Goal: Task Accomplishment & Management: Manage account settings

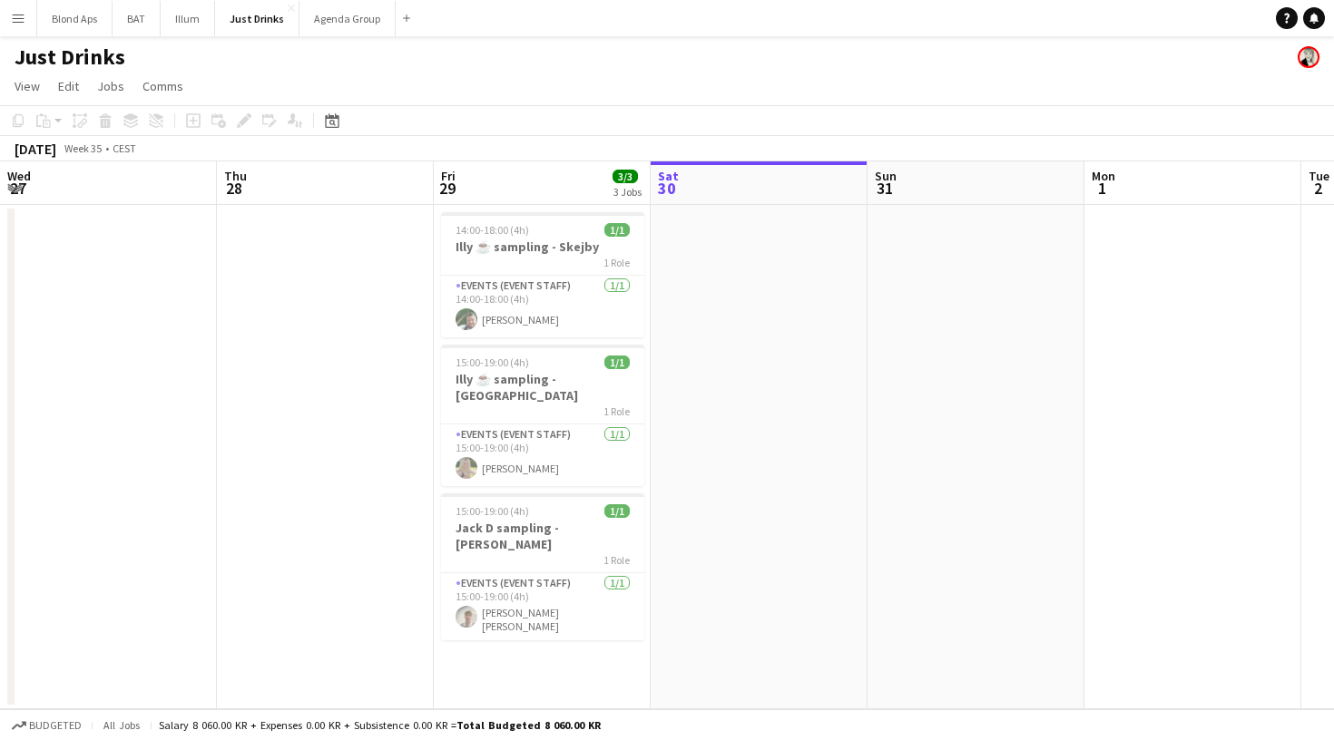
scroll to position [0, 434]
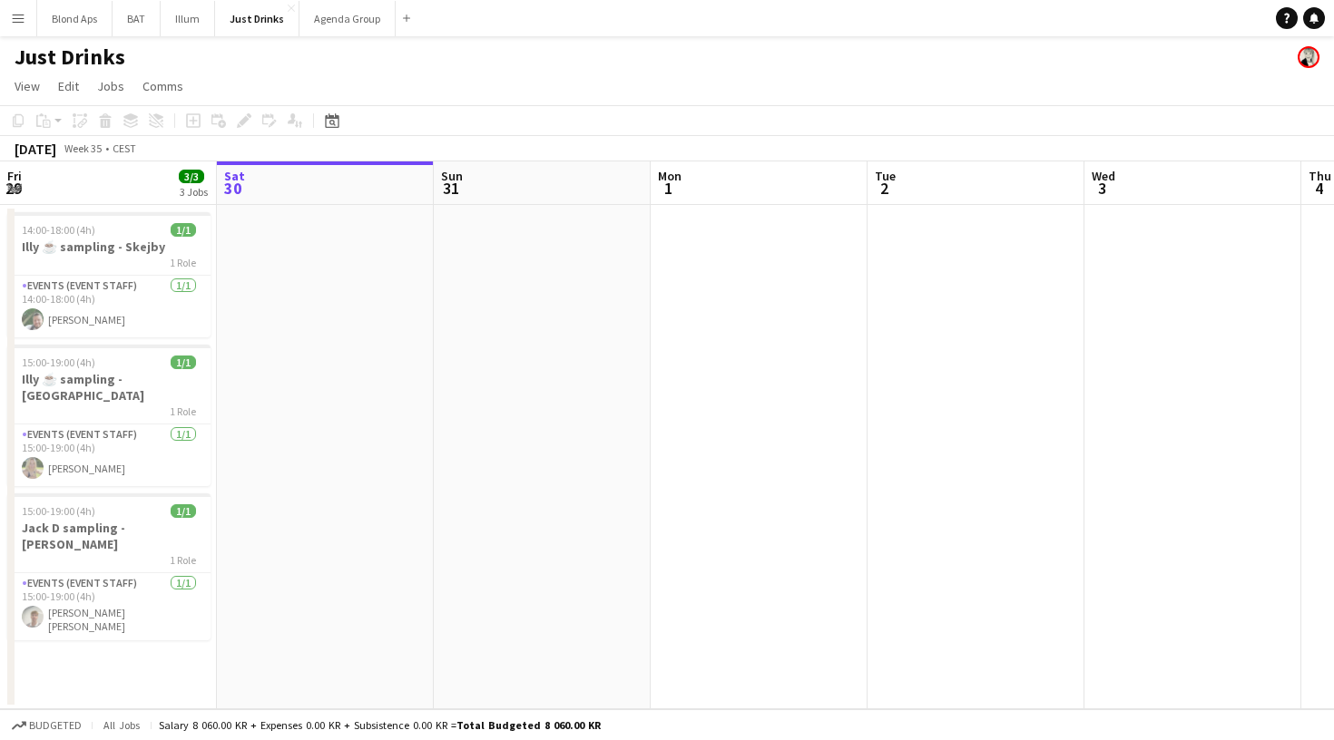
click at [19, 23] on app-icon "Menu" at bounding box center [18, 18] width 15 height 15
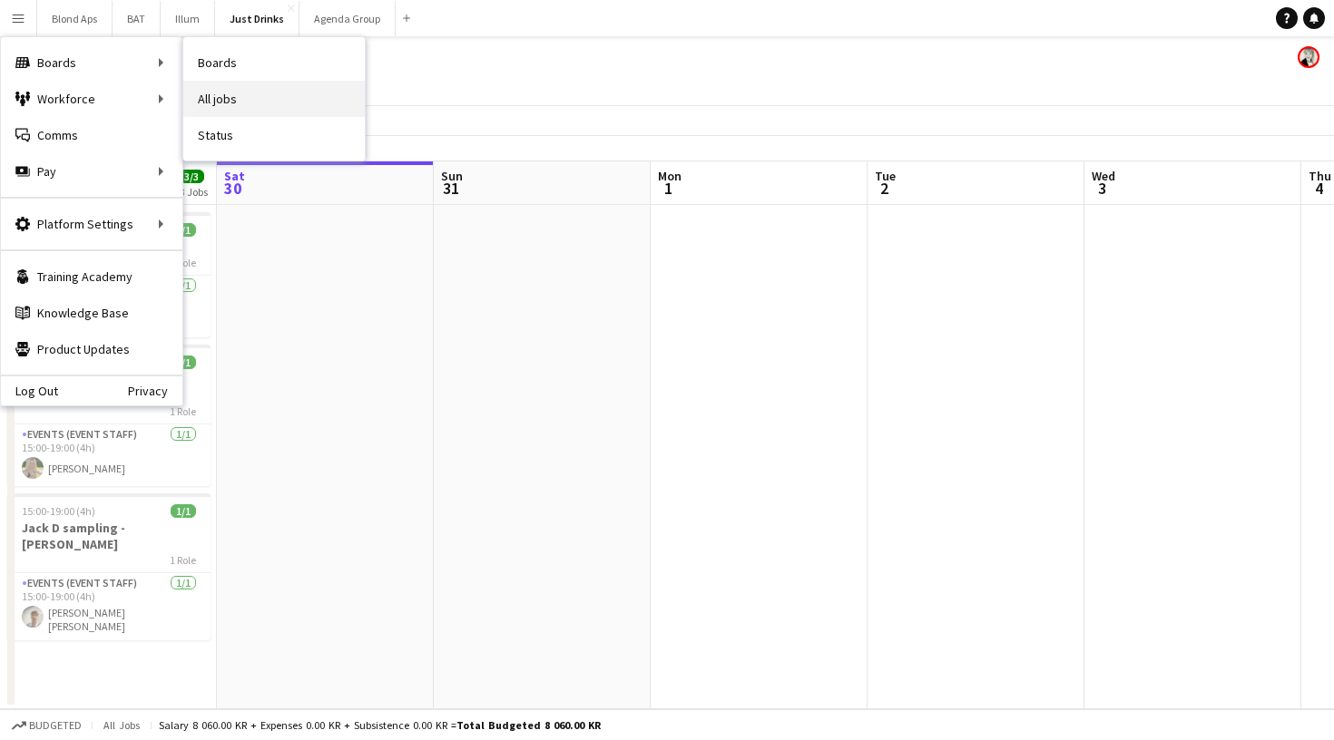
click at [233, 107] on link "All jobs" at bounding box center [273, 99] width 181 height 36
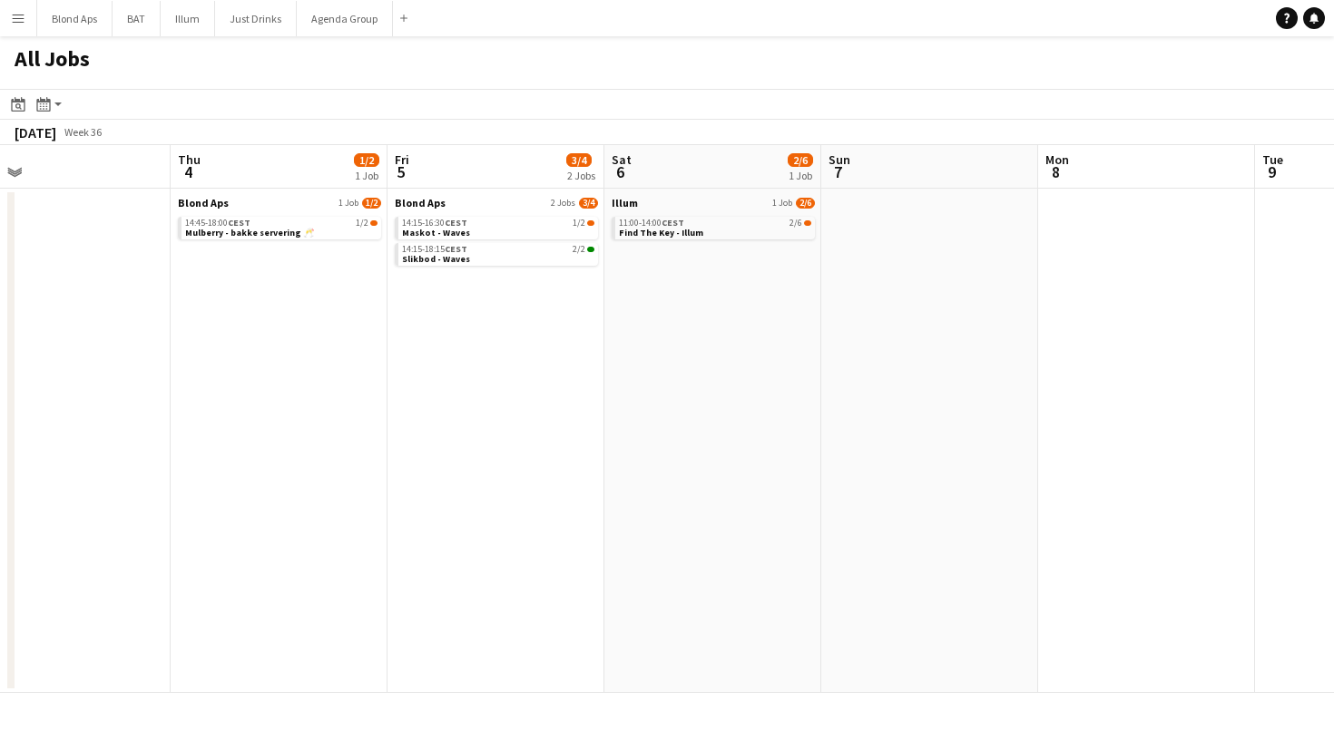
scroll to position [0, 444]
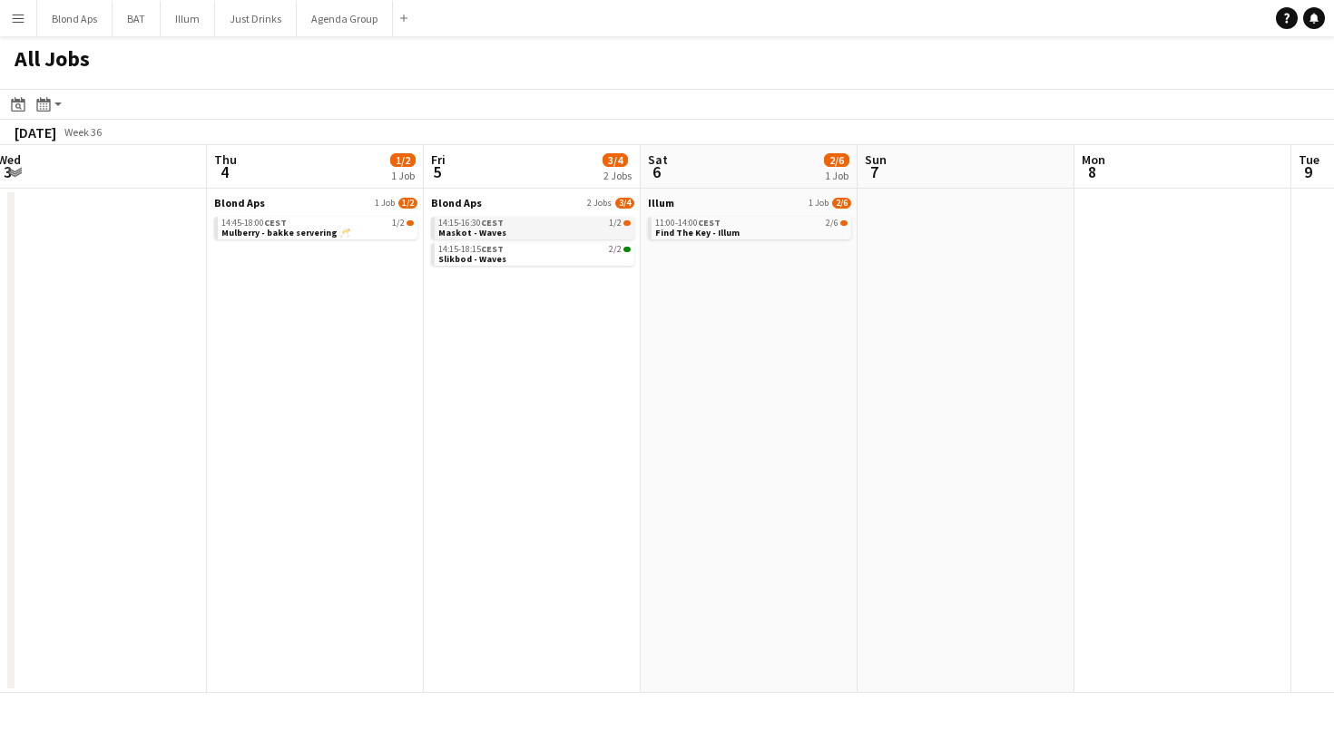
click at [472, 221] on span "14:15-16:30 CEST" at bounding box center [470, 223] width 65 height 9
click at [480, 222] on span "14:15-16:30 CEST" at bounding box center [470, 223] width 65 height 9
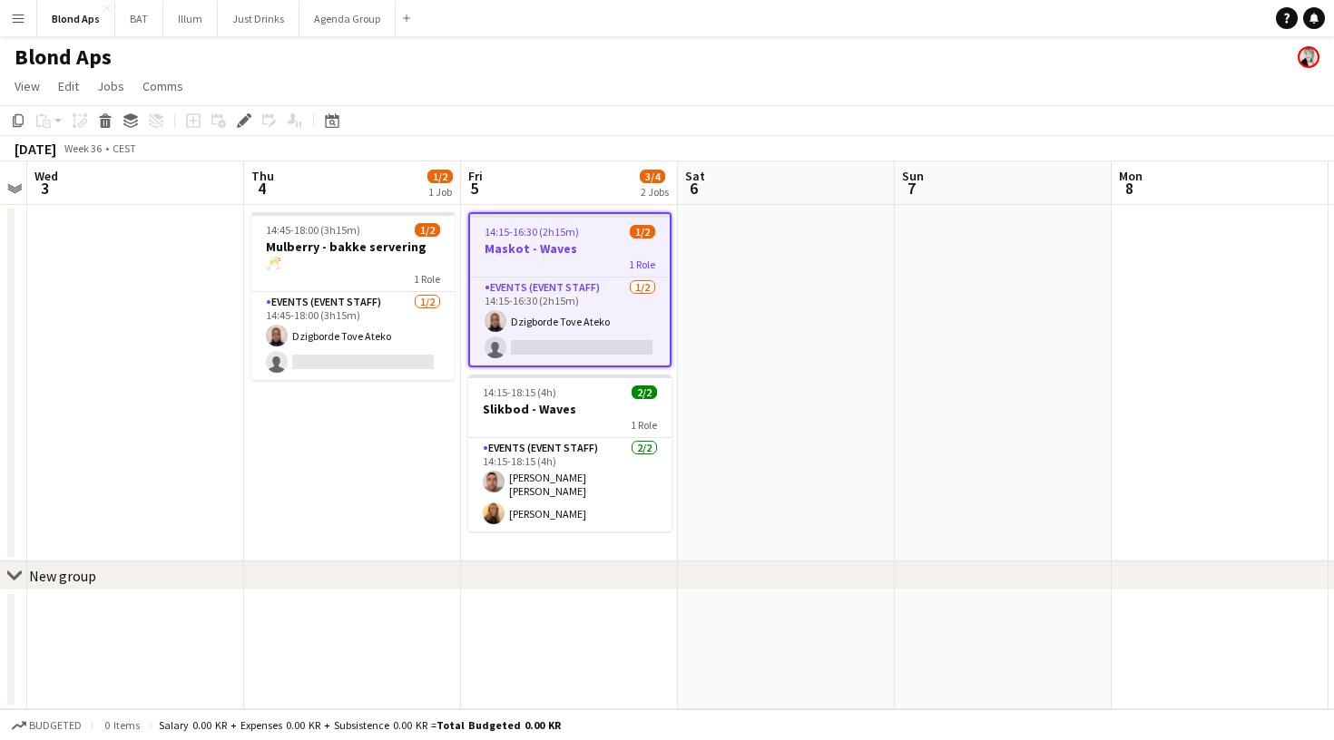
click at [553, 261] on div "1 Role" at bounding box center [570, 264] width 200 height 15
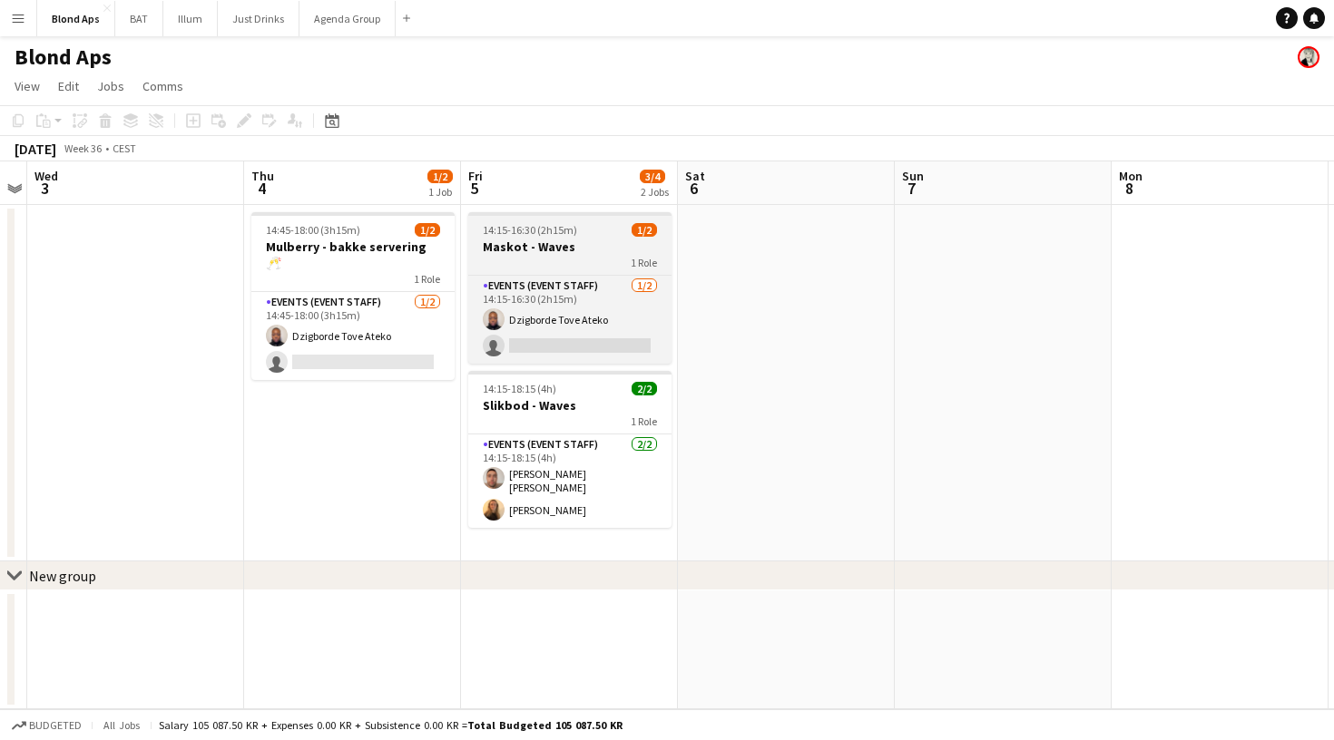
click at [553, 261] on div "1 Role" at bounding box center [569, 262] width 203 height 15
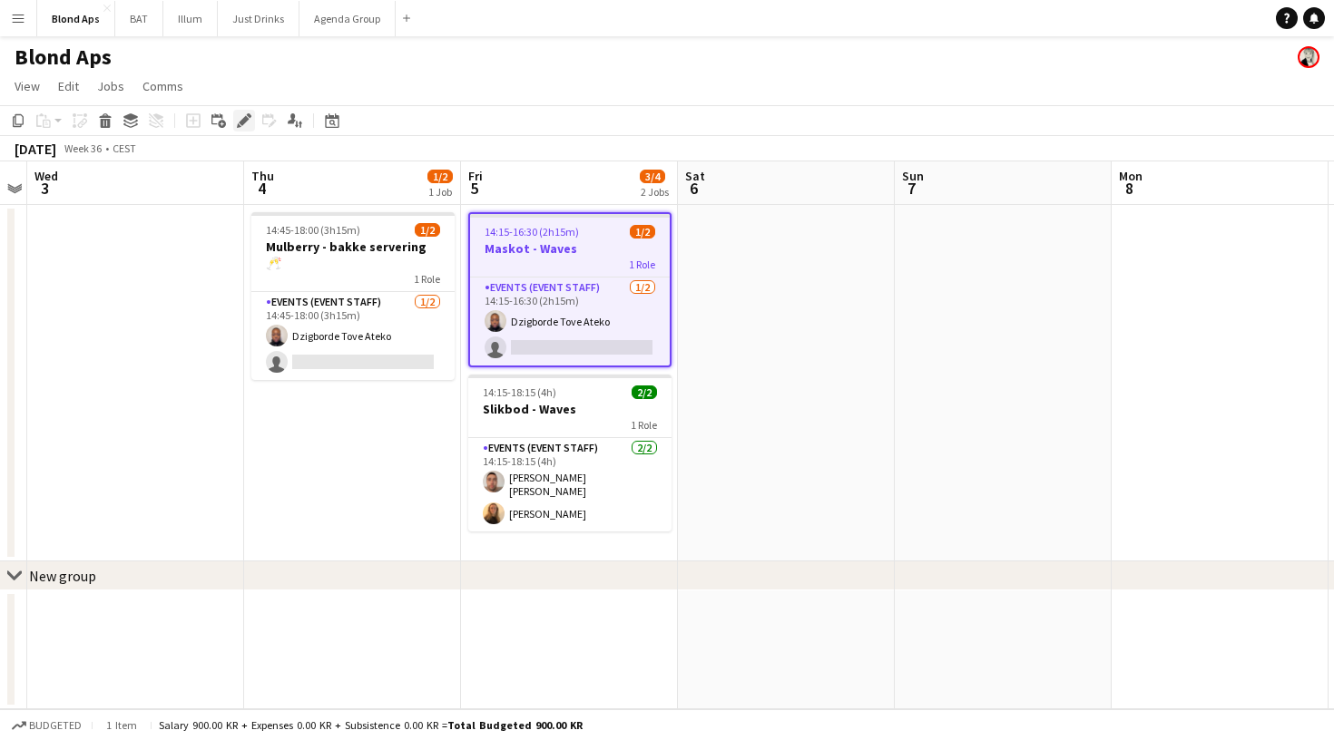
click at [240, 124] on icon "Edit" at bounding box center [244, 120] width 15 height 15
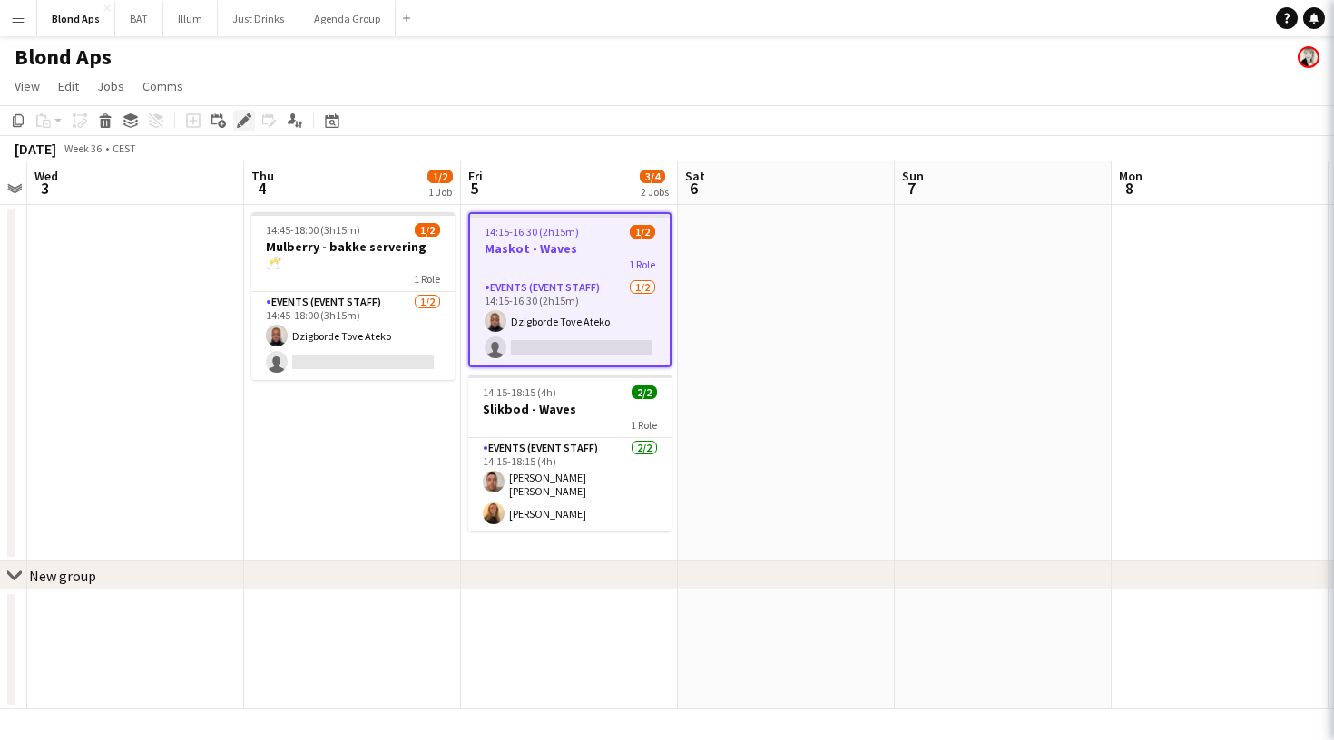
type input "**********"
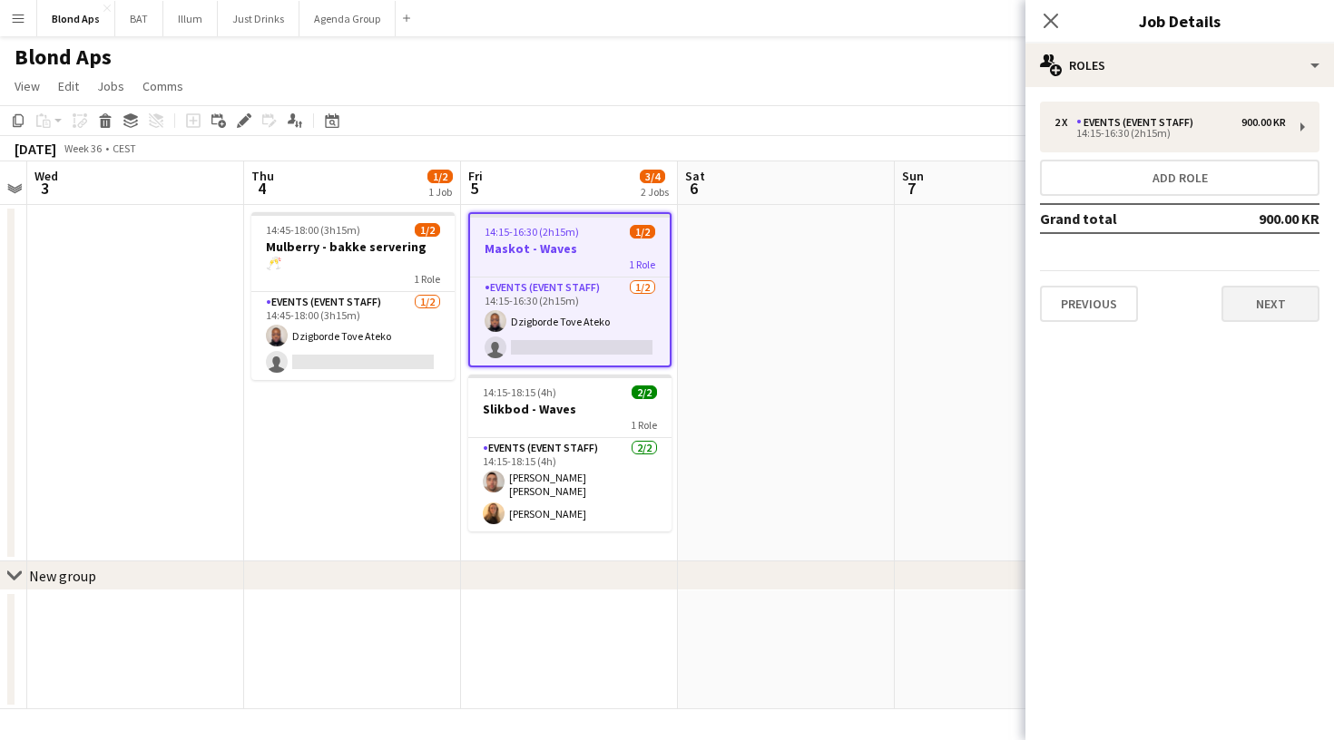
click at [1265, 289] on button "Next" at bounding box center [1270, 304] width 98 height 36
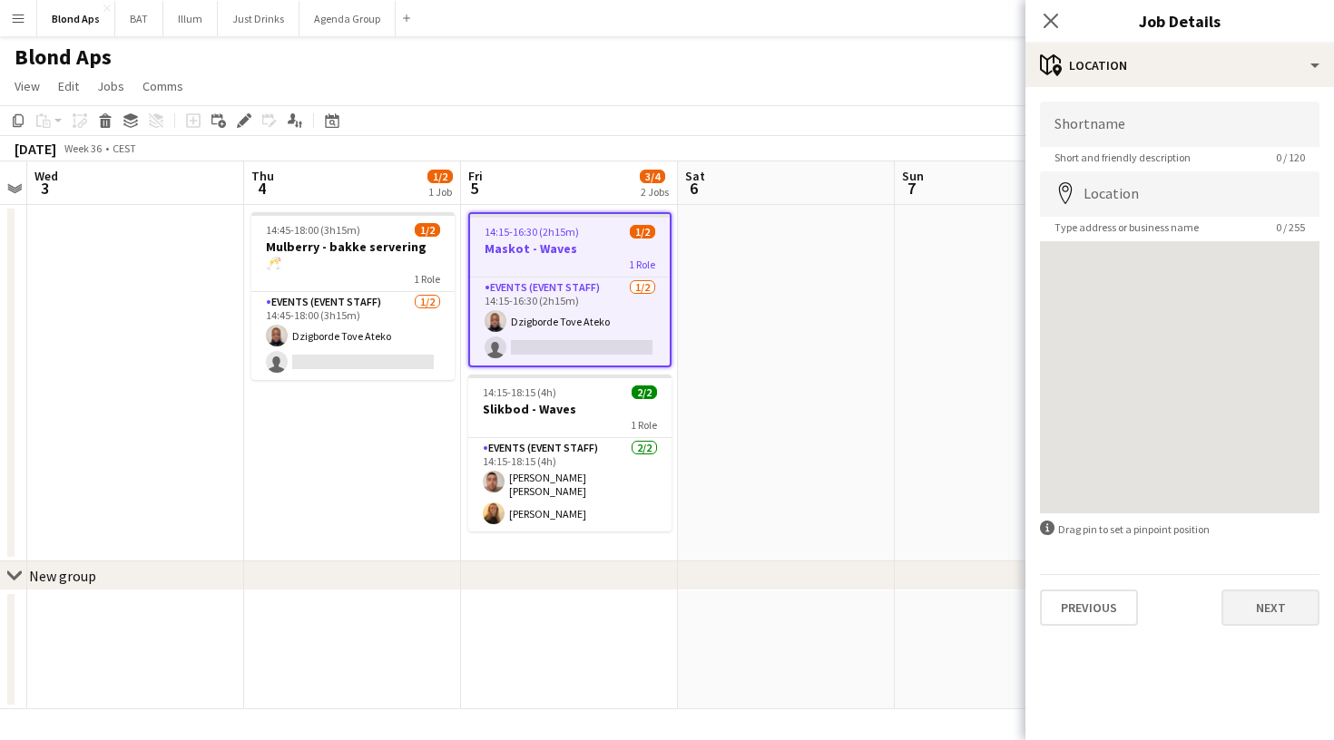
click at [1279, 624] on button "Next" at bounding box center [1270, 608] width 98 height 36
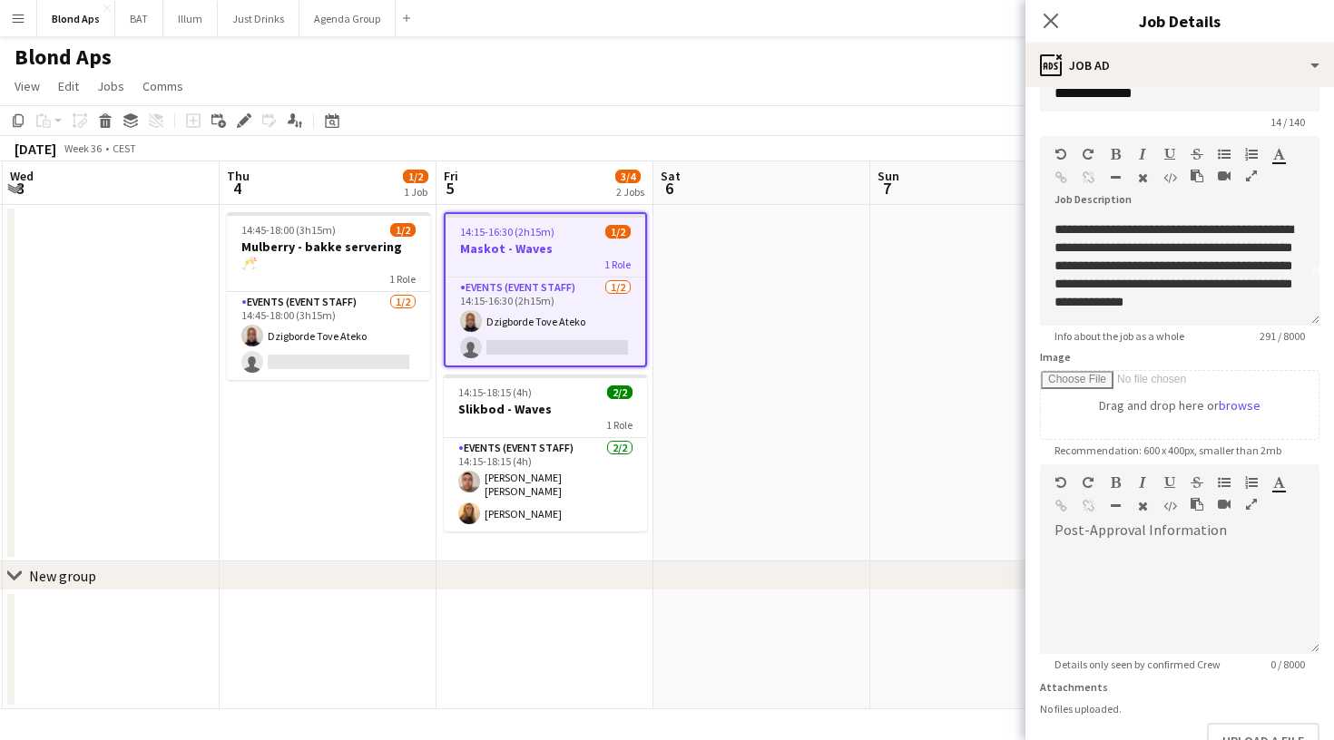
scroll to position [0, 654]
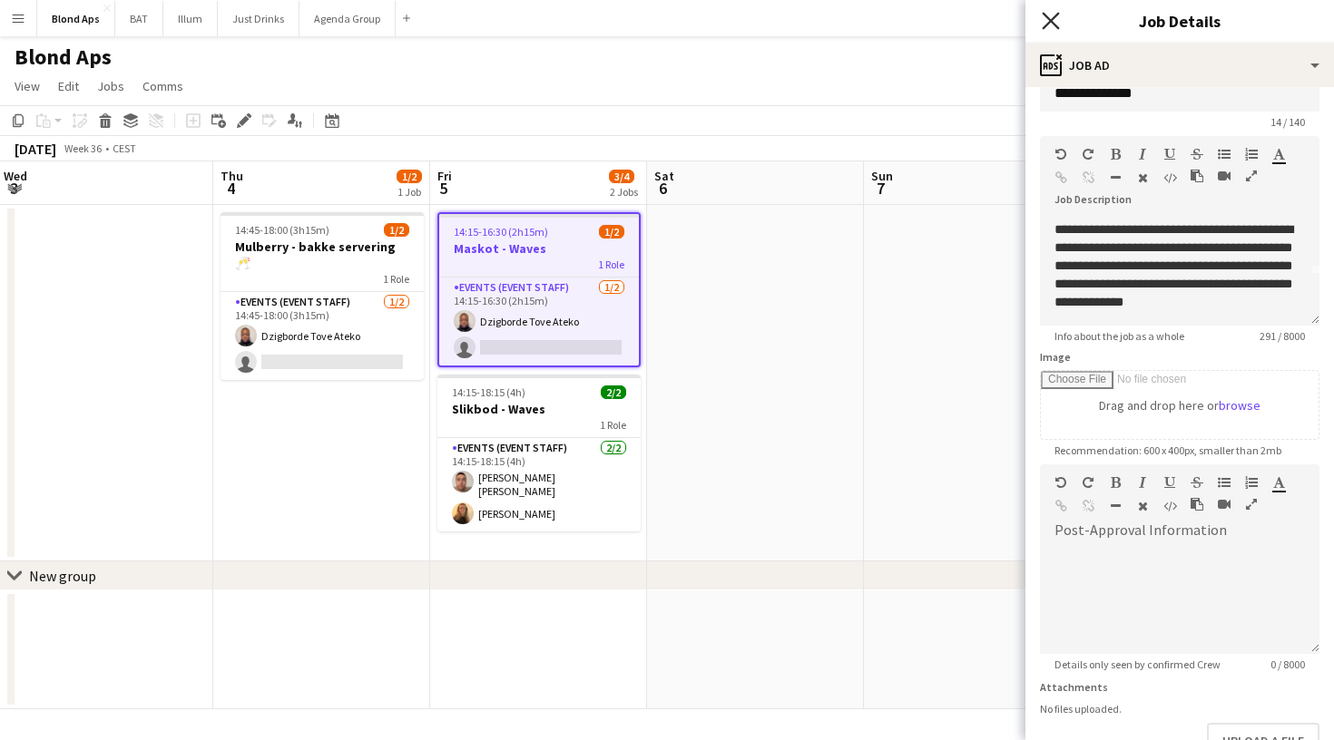
click at [1052, 26] on icon "Close pop-in" at bounding box center [1050, 20] width 17 height 17
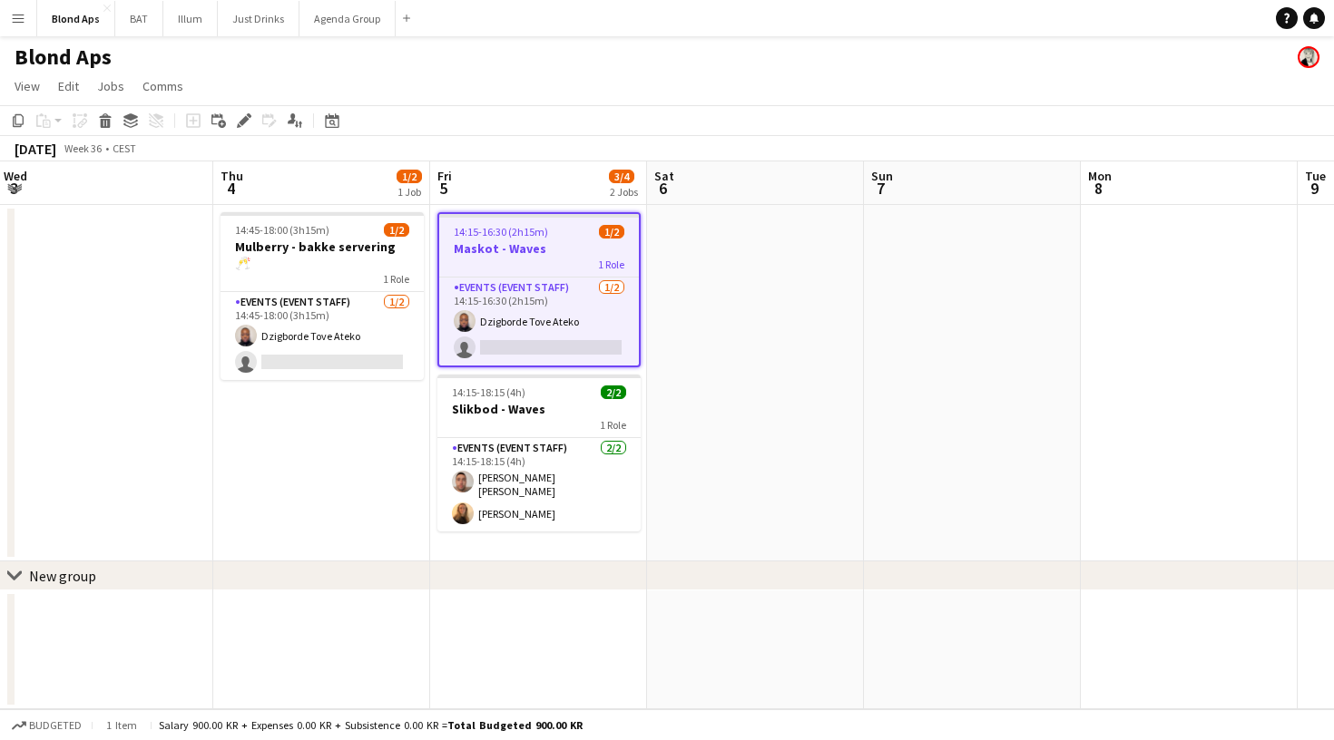
click at [868, 293] on app-date-cell at bounding box center [972, 383] width 217 height 357
